Goal: Task Accomplishment & Management: Use online tool/utility

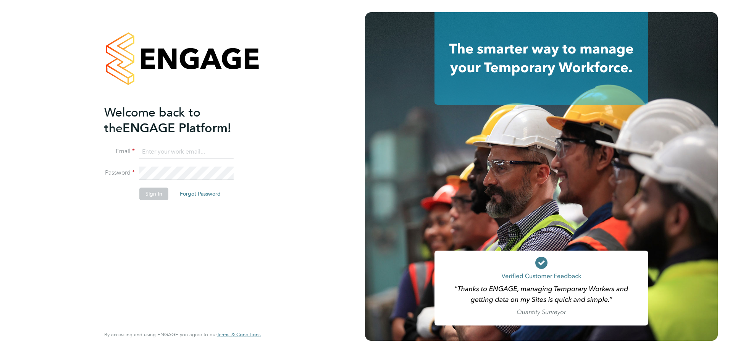
type input "[PERSON_NAME][EMAIL_ADDRESS][PERSON_NAME][DOMAIN_NAME]"
click at [152, 194] on button "Sign In" at bounding box center [153, 194] width 29 height 12
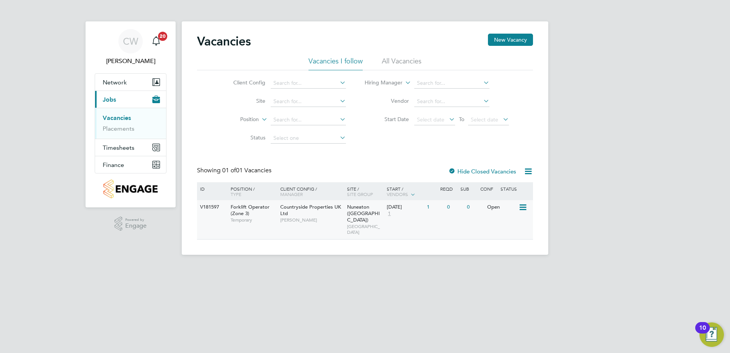
click at [290, 226] on div "Countryside Properties UK Ltd Charlie Regan" at bounding box center [311, 213] width 67 height 26
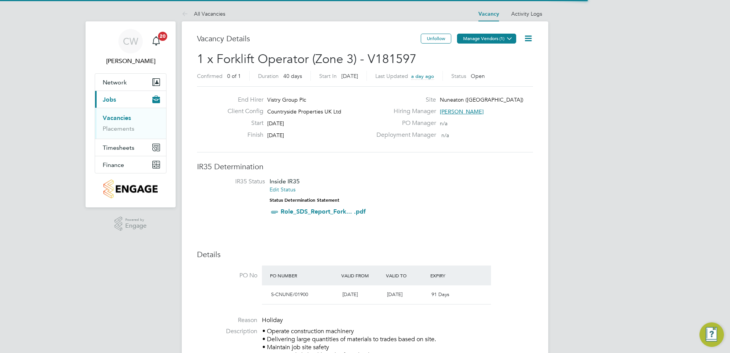
click at [502, 36] on button "Manage Vendors (1)" at bounding box center [486, 39] width 59 height 10
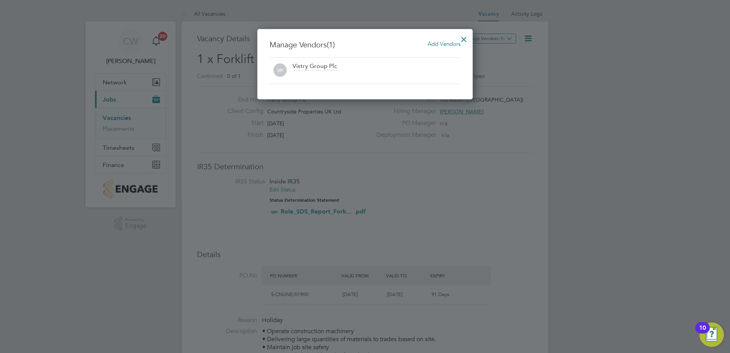
click at [438, 40] on span "Add Vendors" at bounding box center [444, 43] width 33 height 7
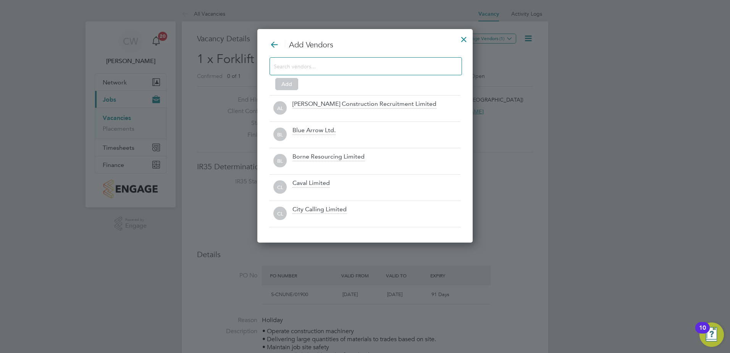
scroll to position [214, 216]
click at [375, 65] on input at bounding box center [360, 66] width 172 height 10
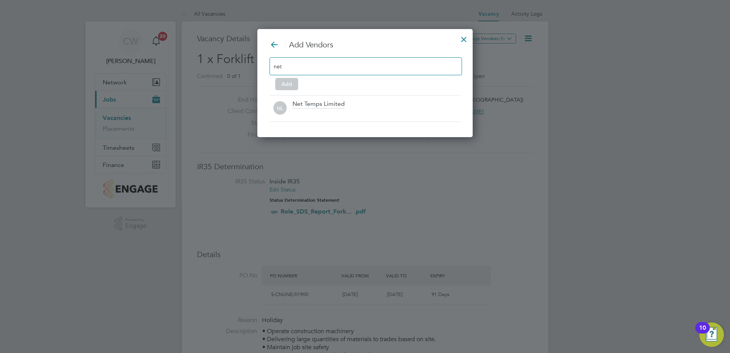
scroll to position [109, 216]
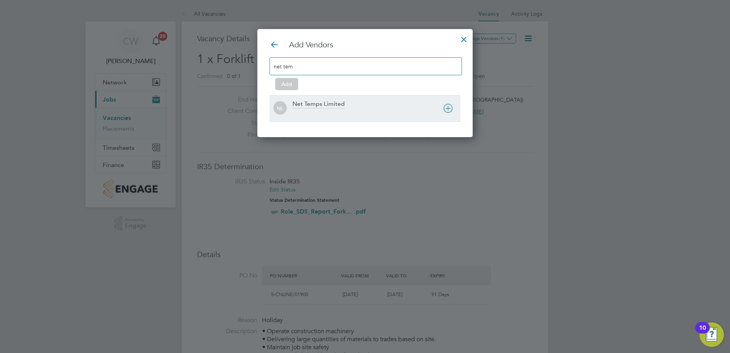
type input "net tem"
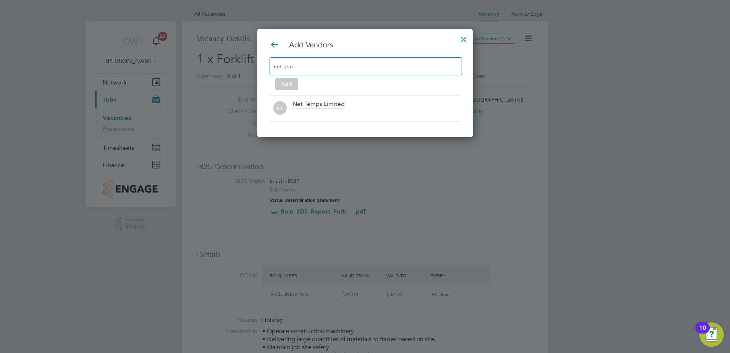
click at [353, 110] on div at bounding box center [377, 114] width 168 height 8
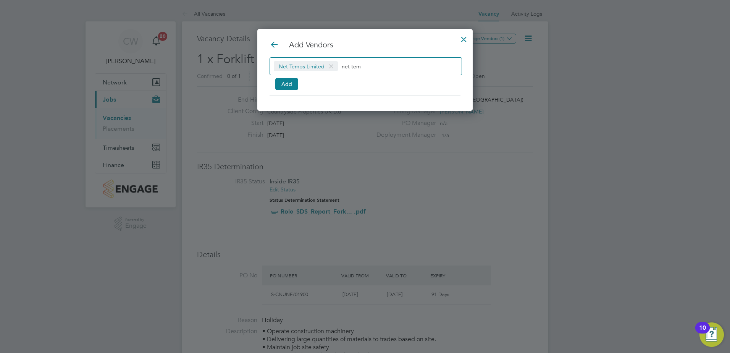
scroll to position [82, 216]
click at [285, 84] on button "Add" at bounding box center [286, 84] width 23 height 12
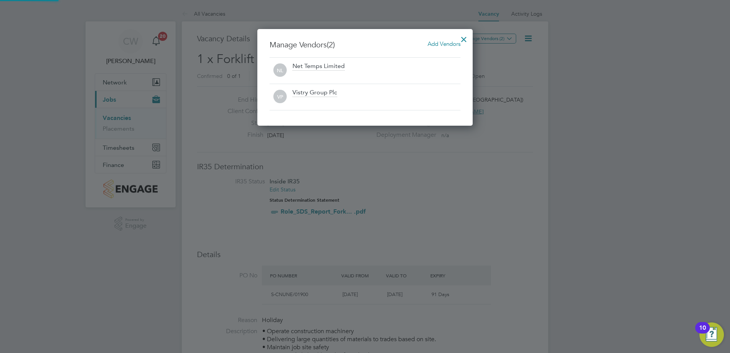
scroll to position [97, 216]
click at [464, 38] on div at bounding box center [464, 38] width 14 height 14
